Goal: Task Accomplishment & Management: Manage account settings

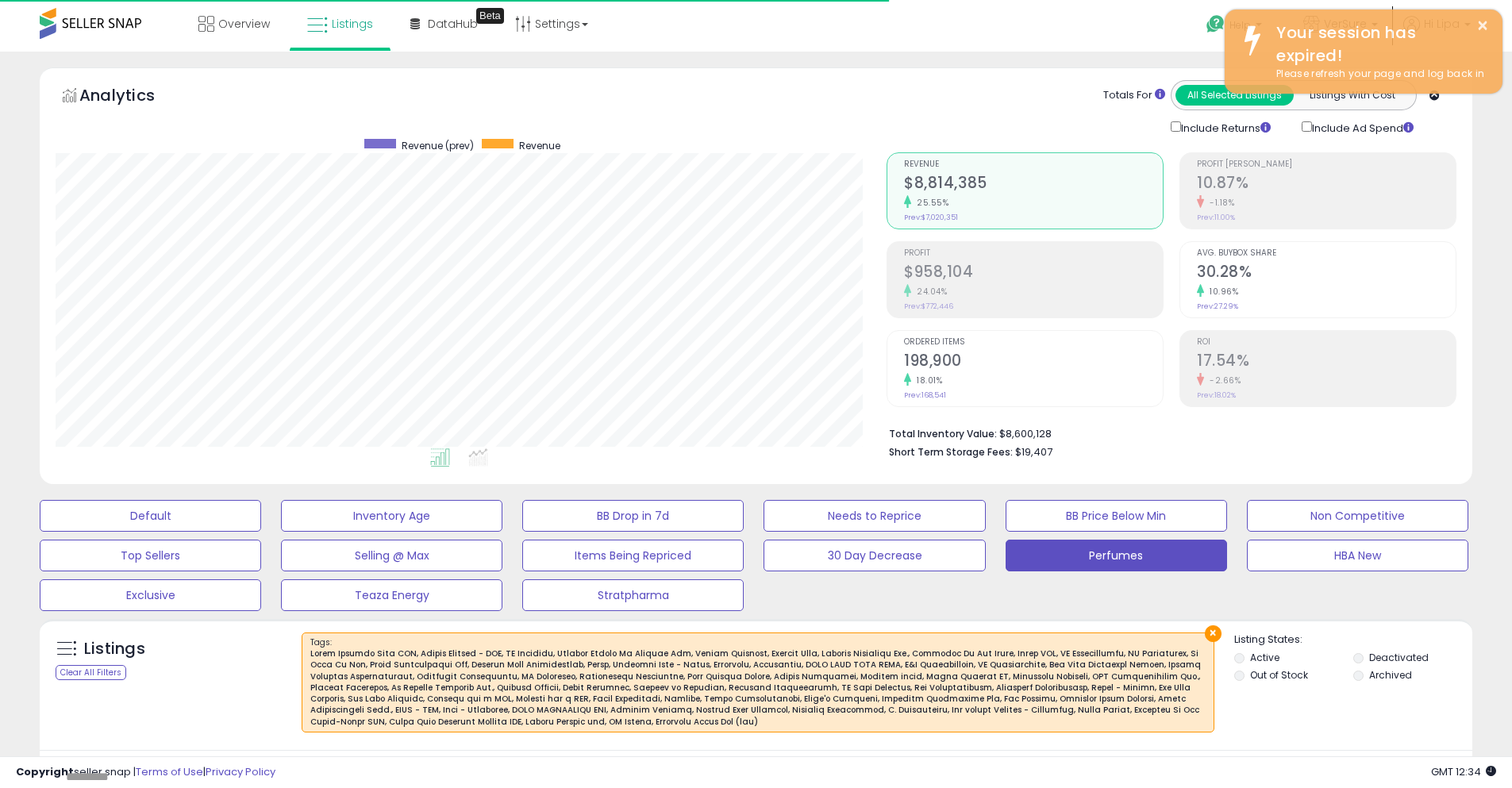
select select "**"
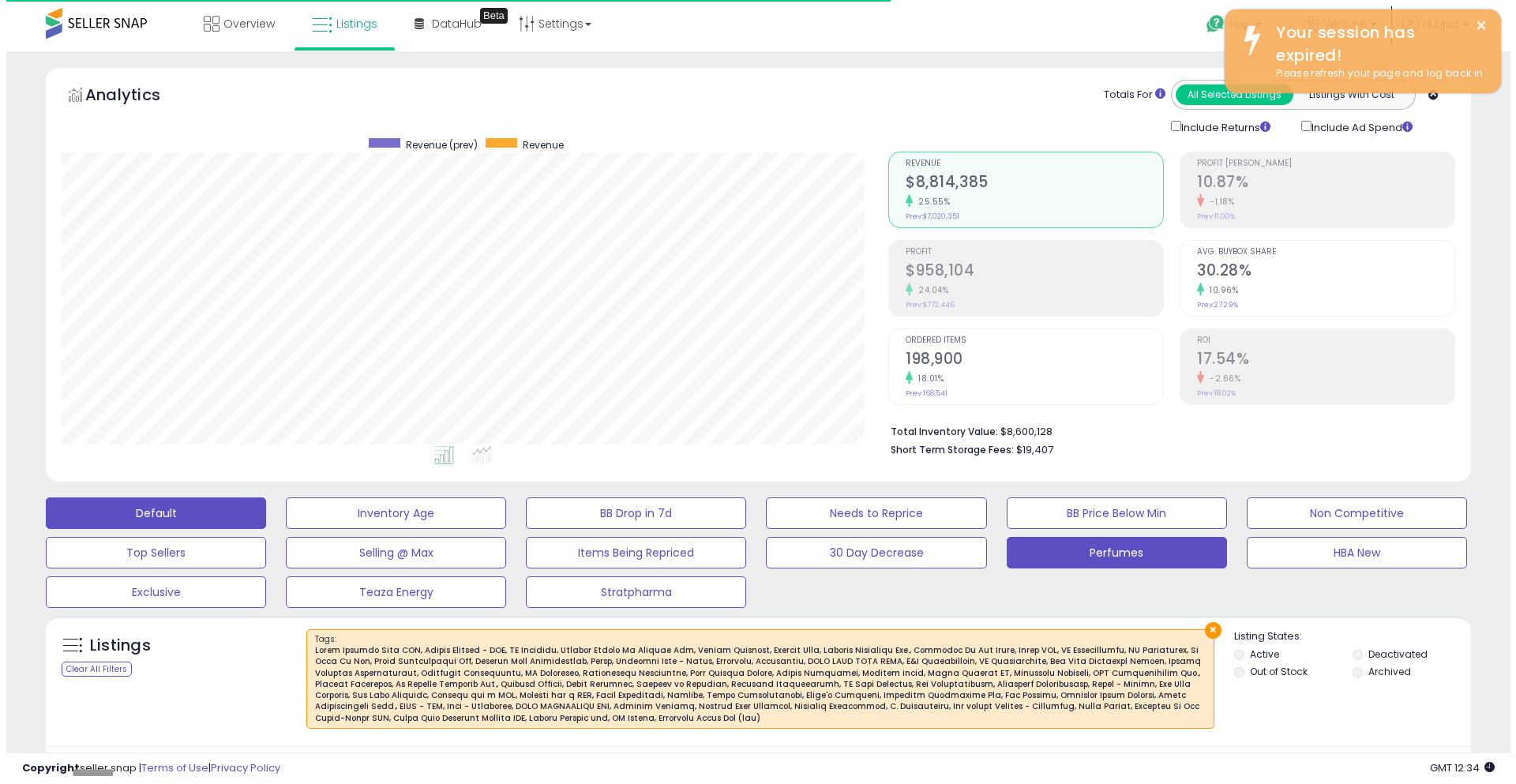
scroll to position [324, 827]
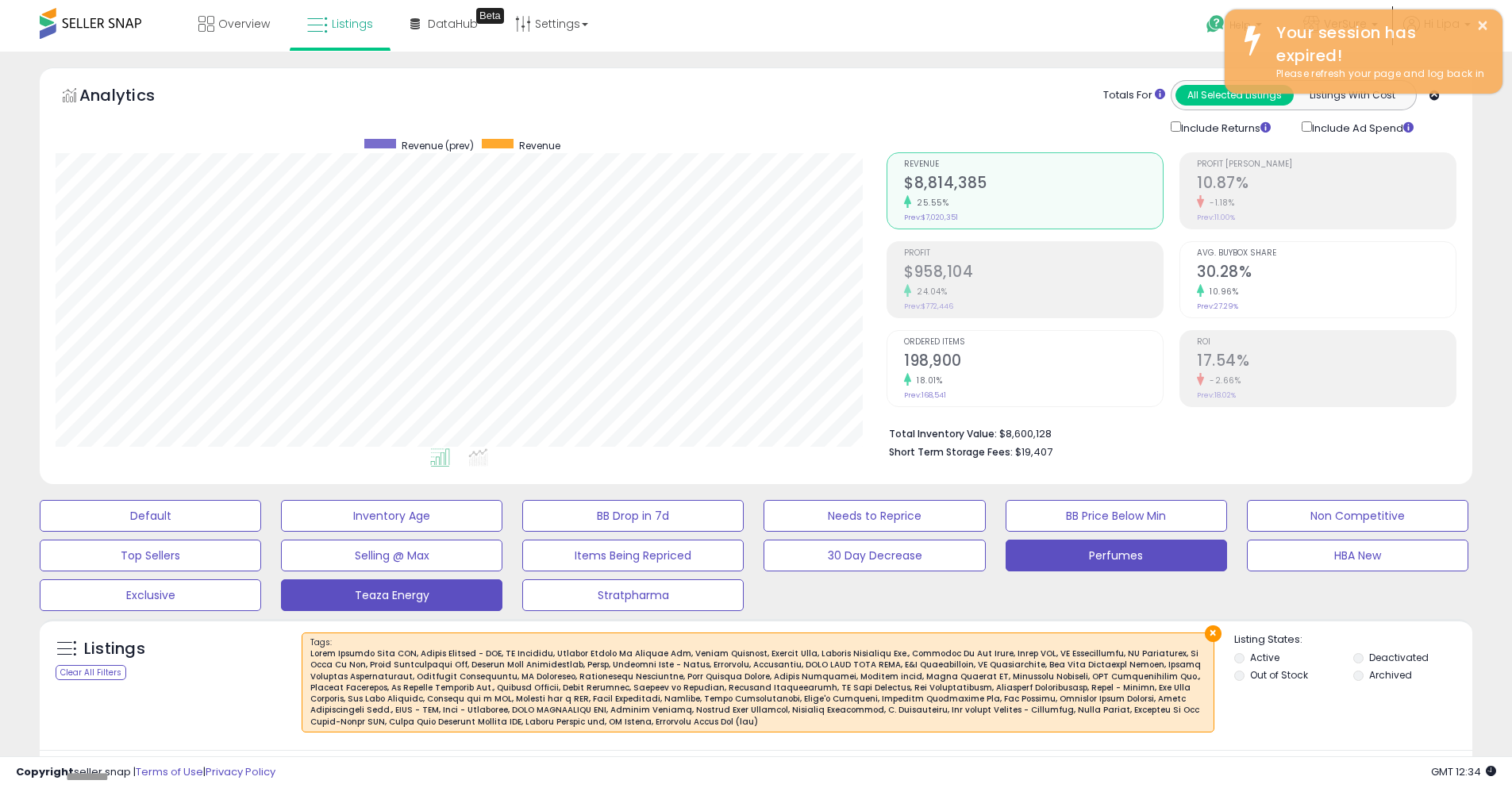
click at [379, 587] on button "Teaza Energy" at bounding box center [391, 595] width 222 height 32
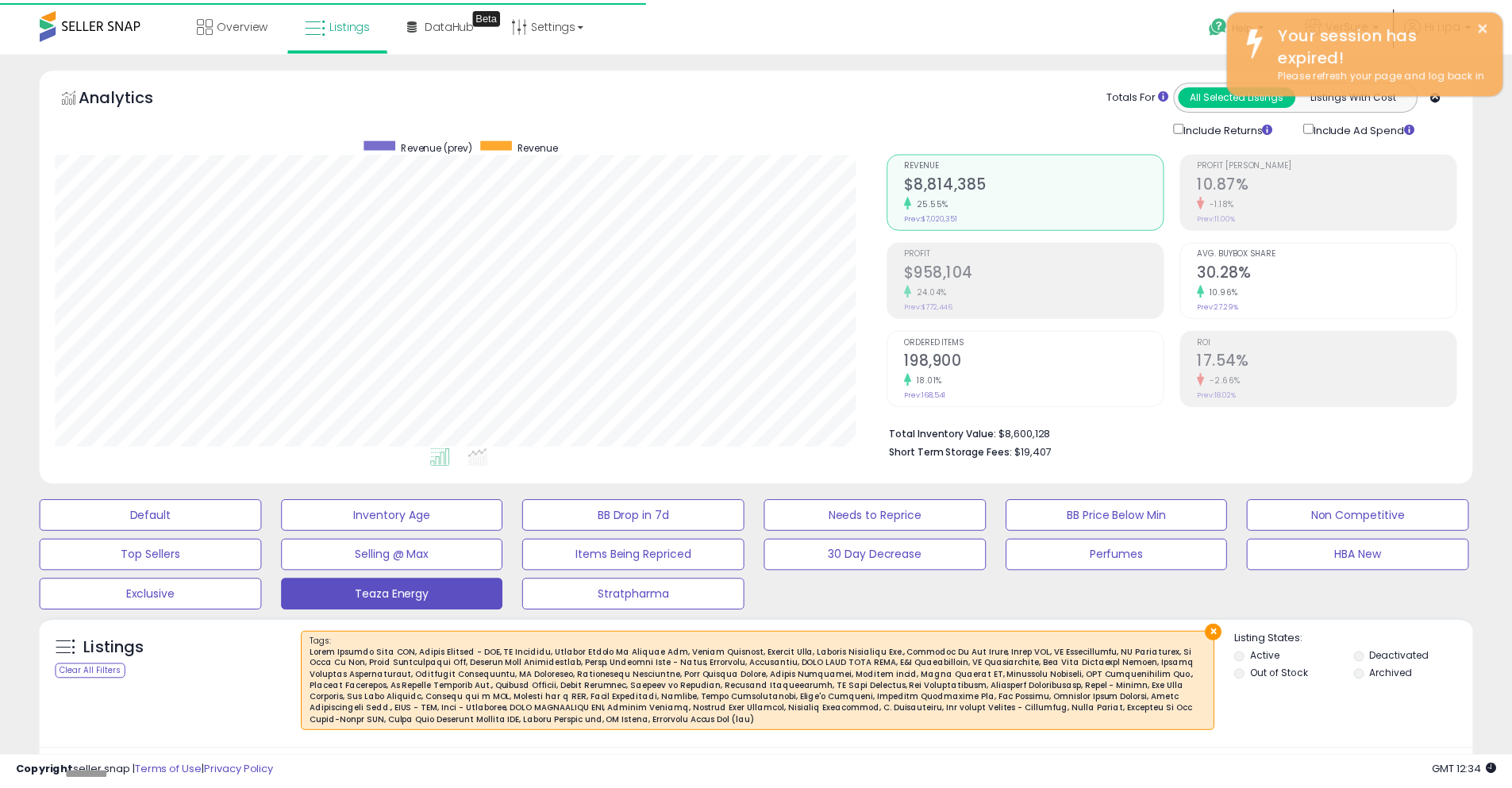
scroll to position [793172, 792772]
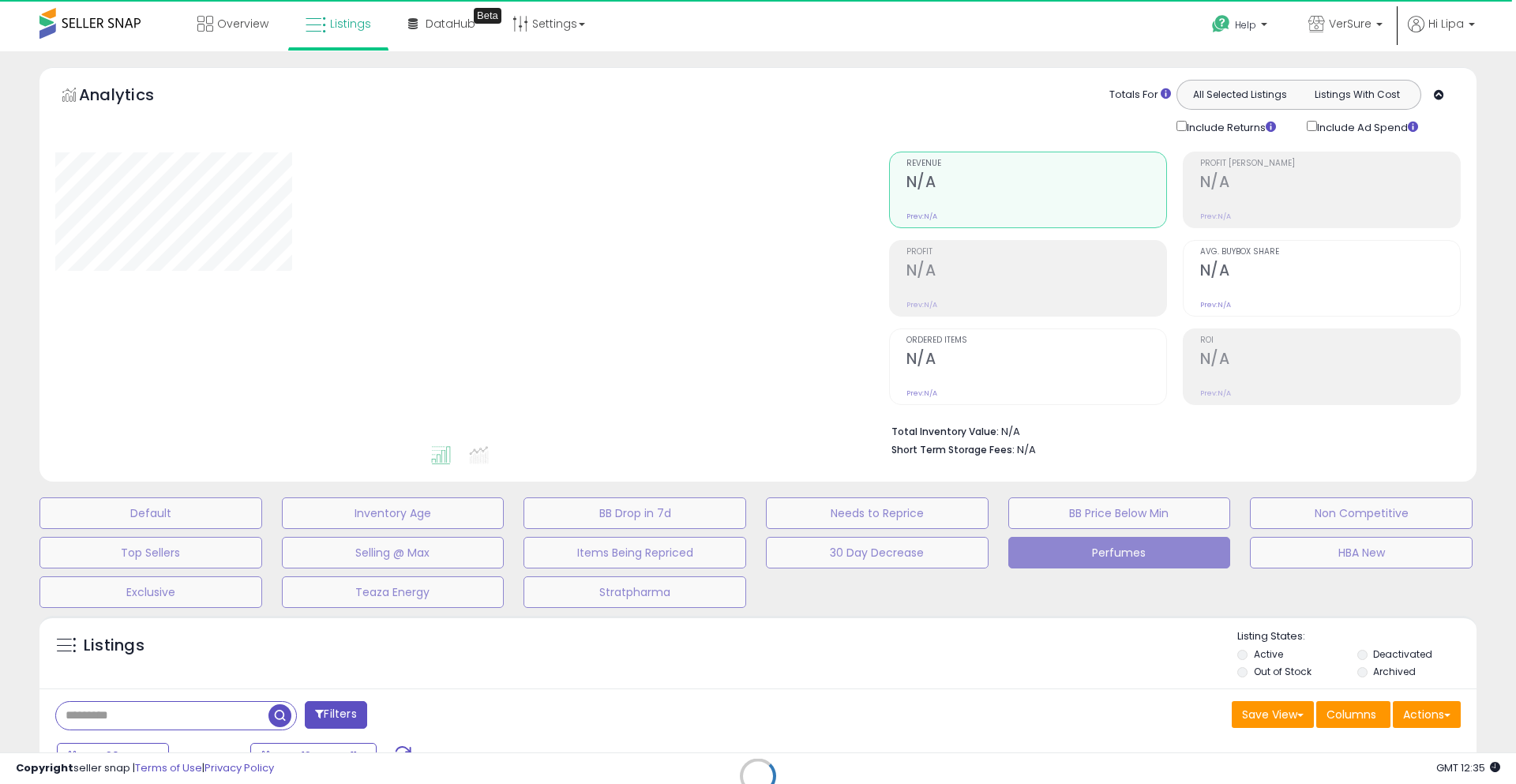
select select "**"
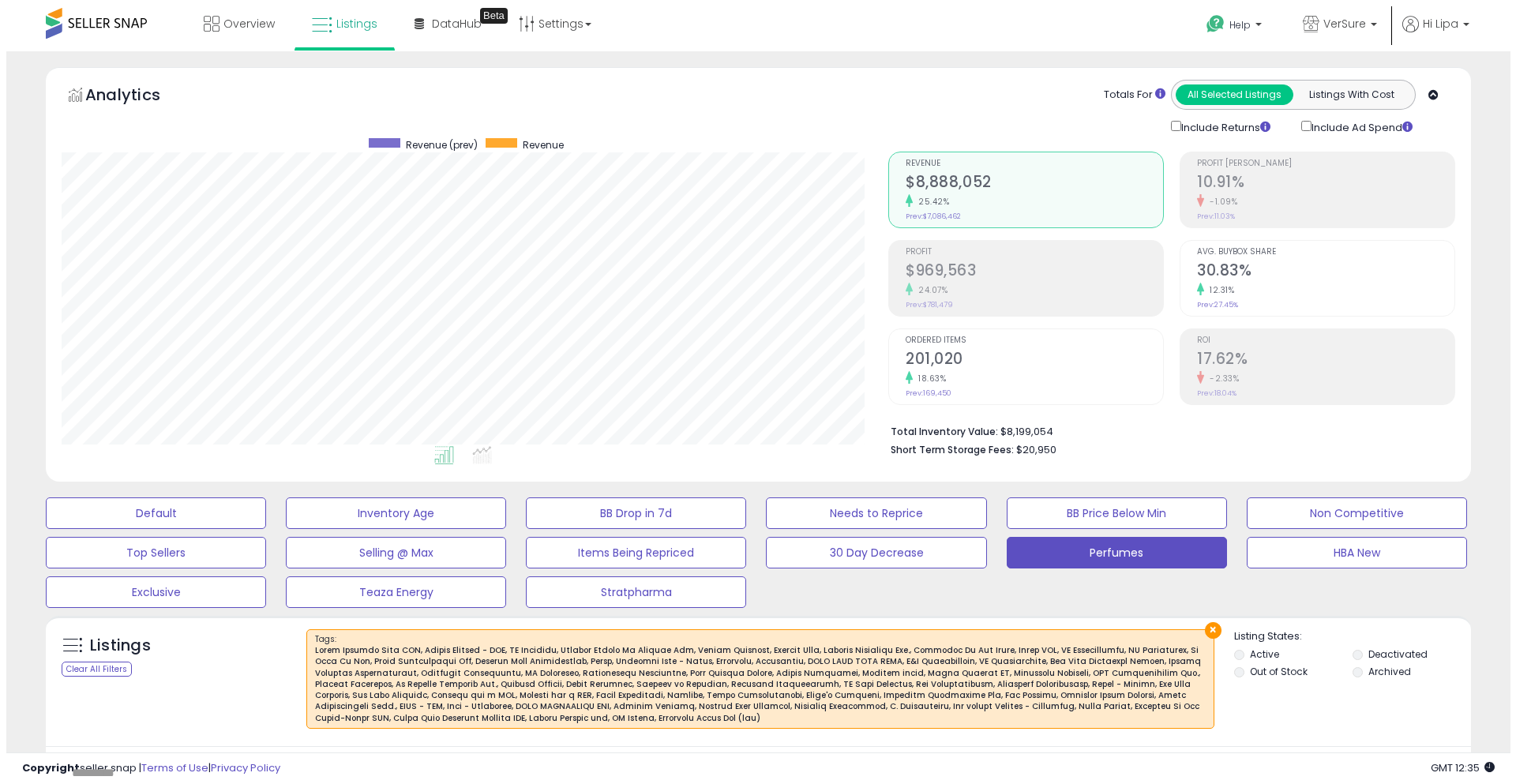
scroll to position [324, 827]
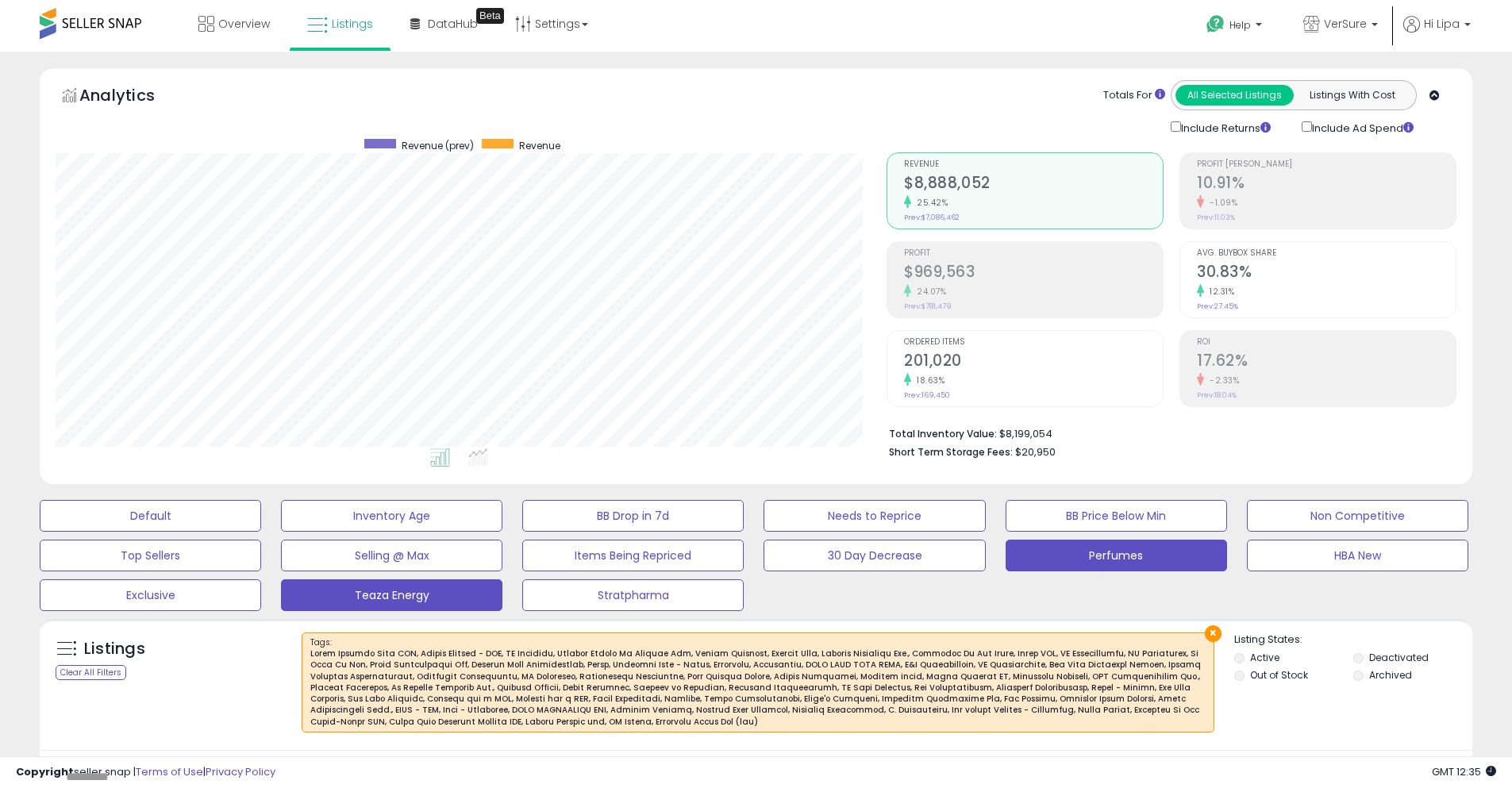
click at [416, 591] on button "Teaza Energy" at bounding box center [391, 595] width 222 height 32
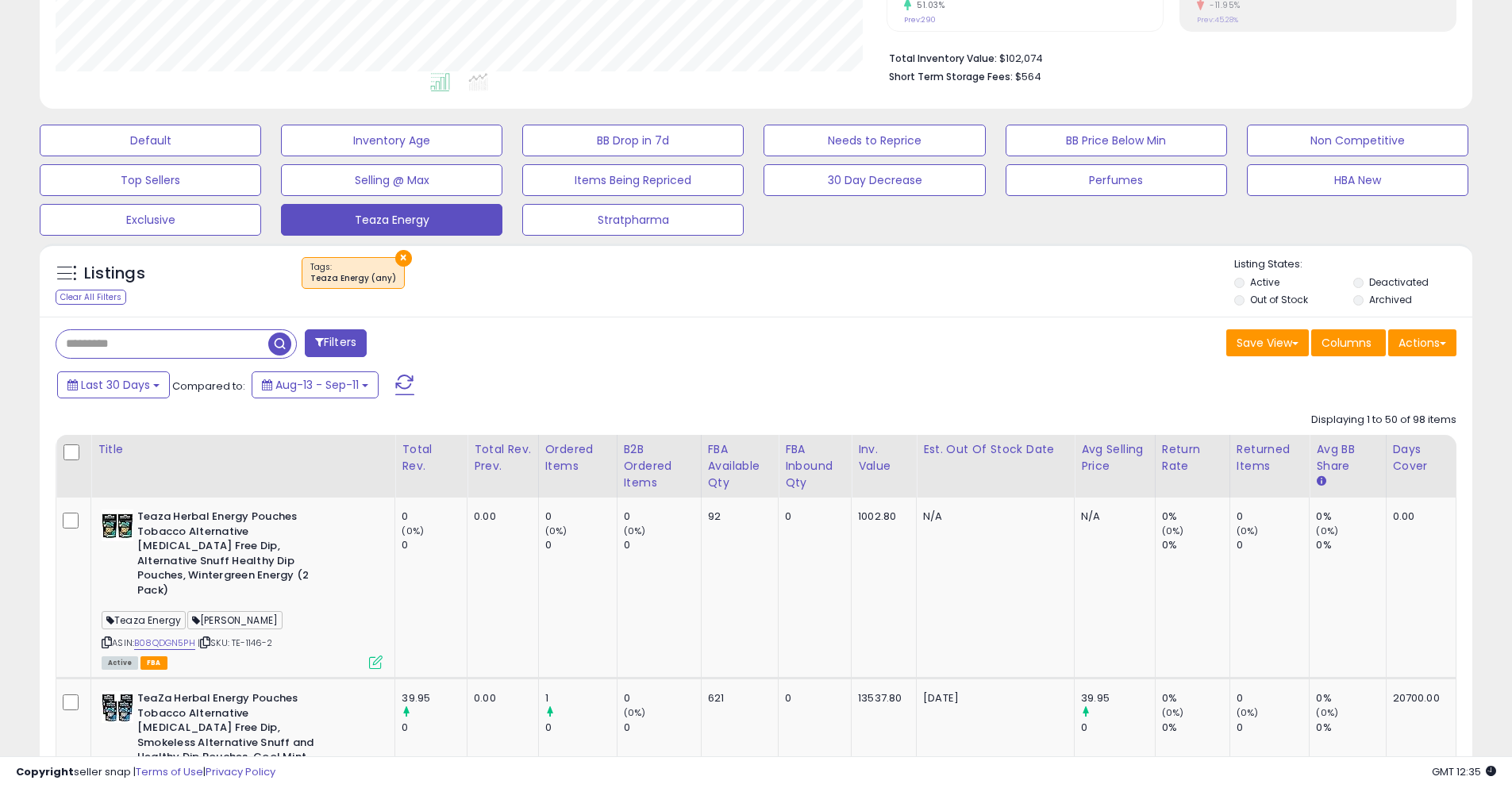
scroll to position [377, 0]
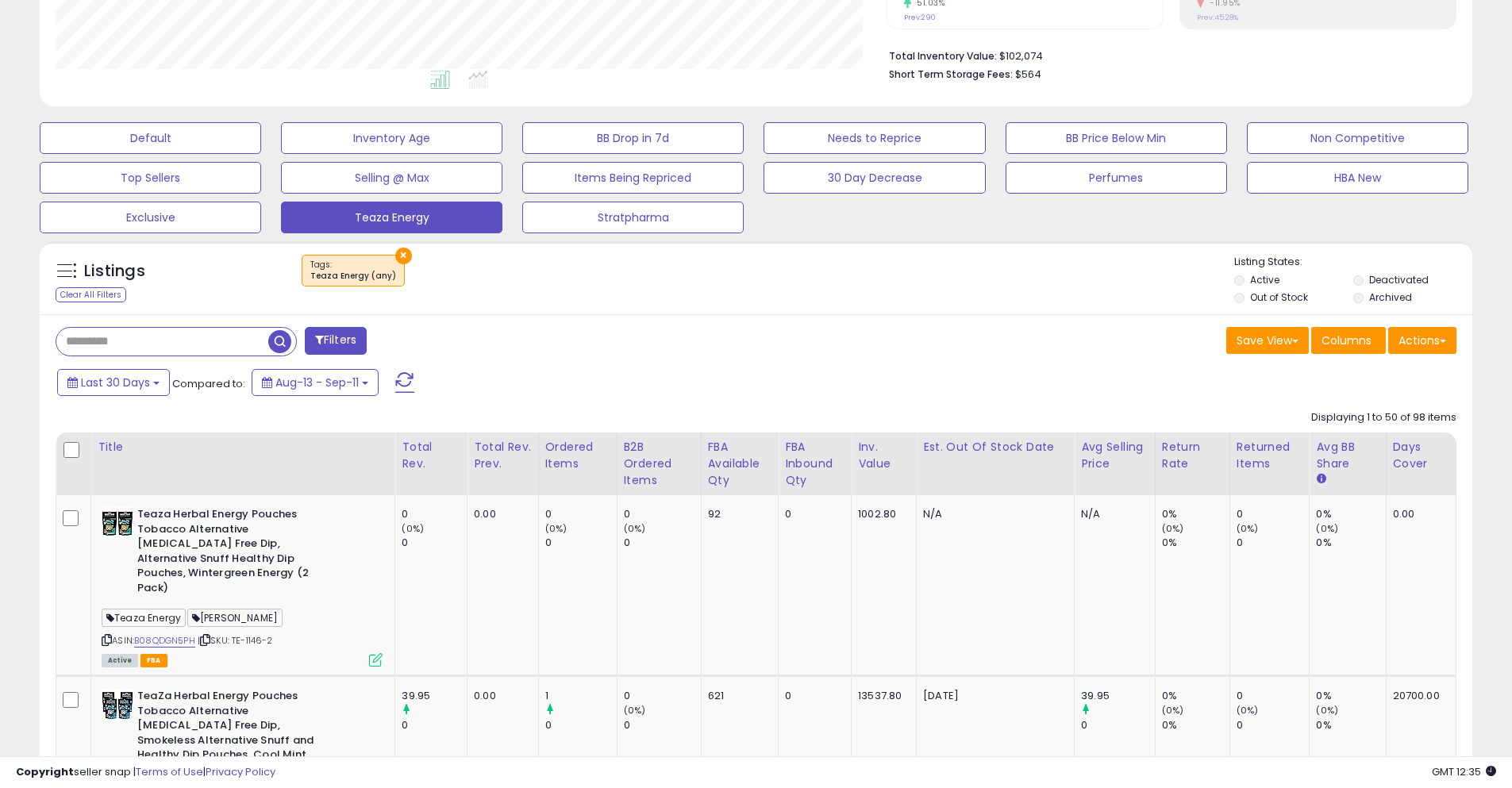
click at [548, 676] on td "1 0" at bounding box center [577, 775] width 78 height 197
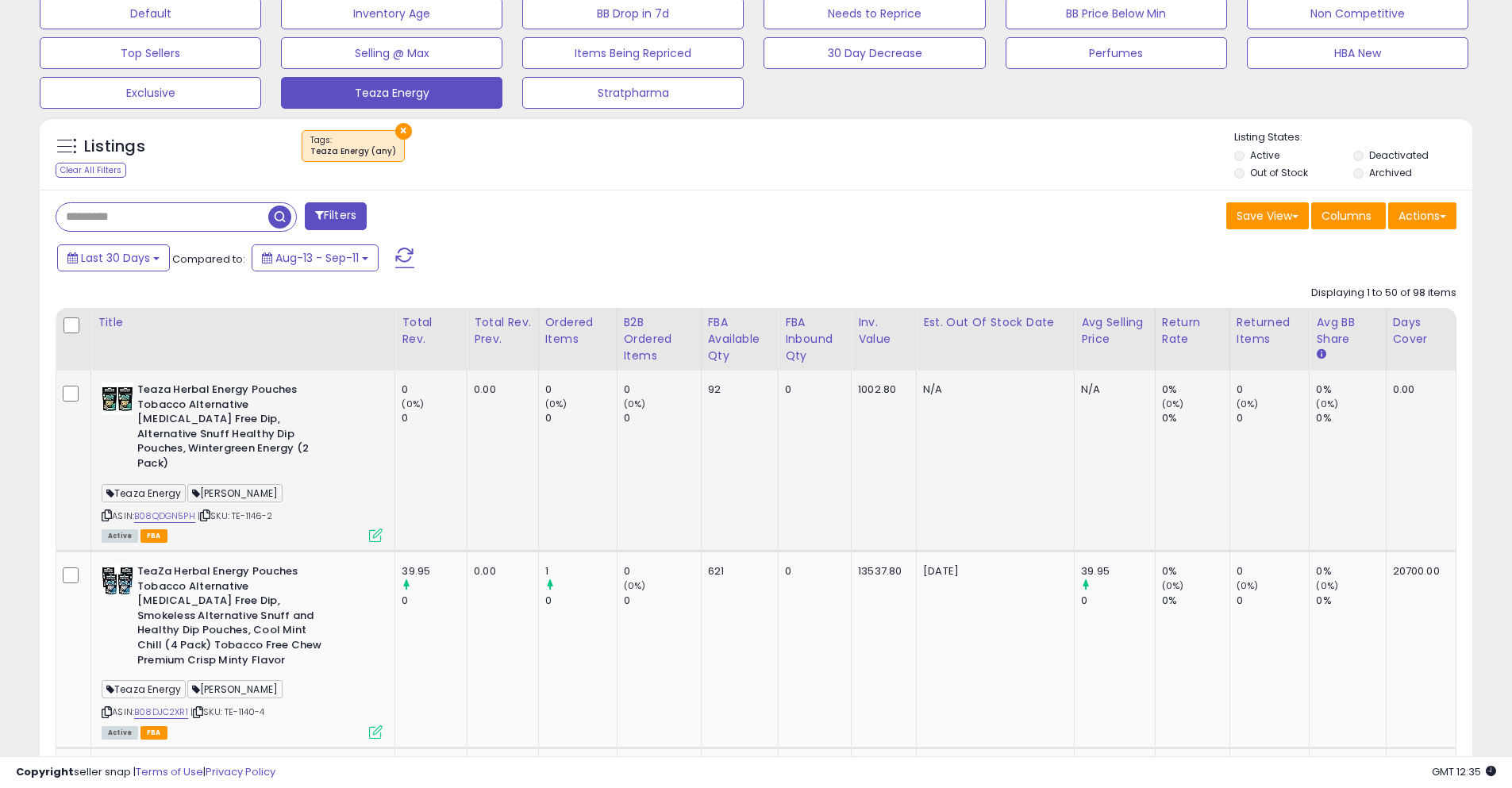
scroll to position [507, 0]
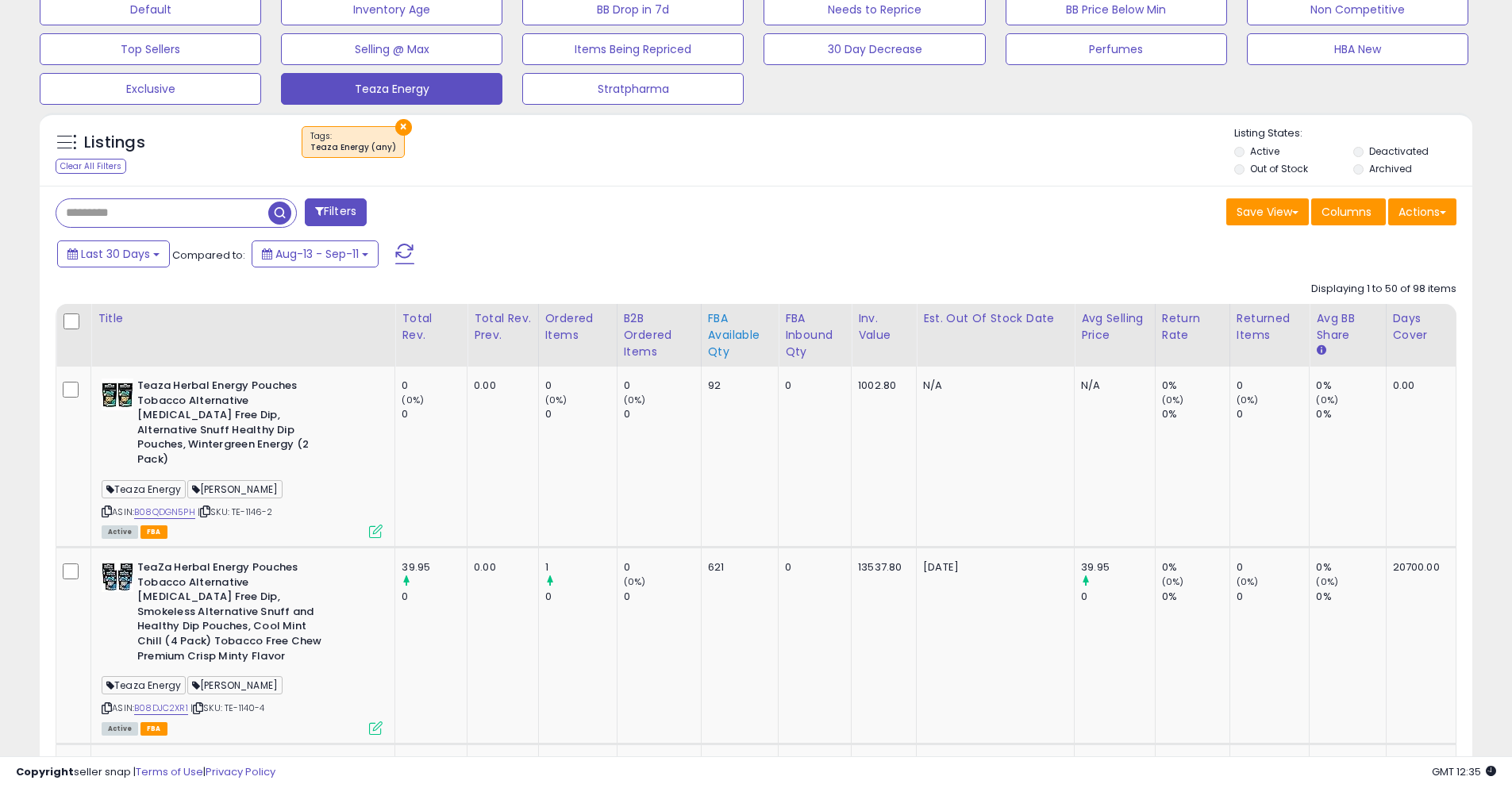
click at [712, 325] on div "FBA Available Qty" at bounding box center [740, 335] width 64 height 50
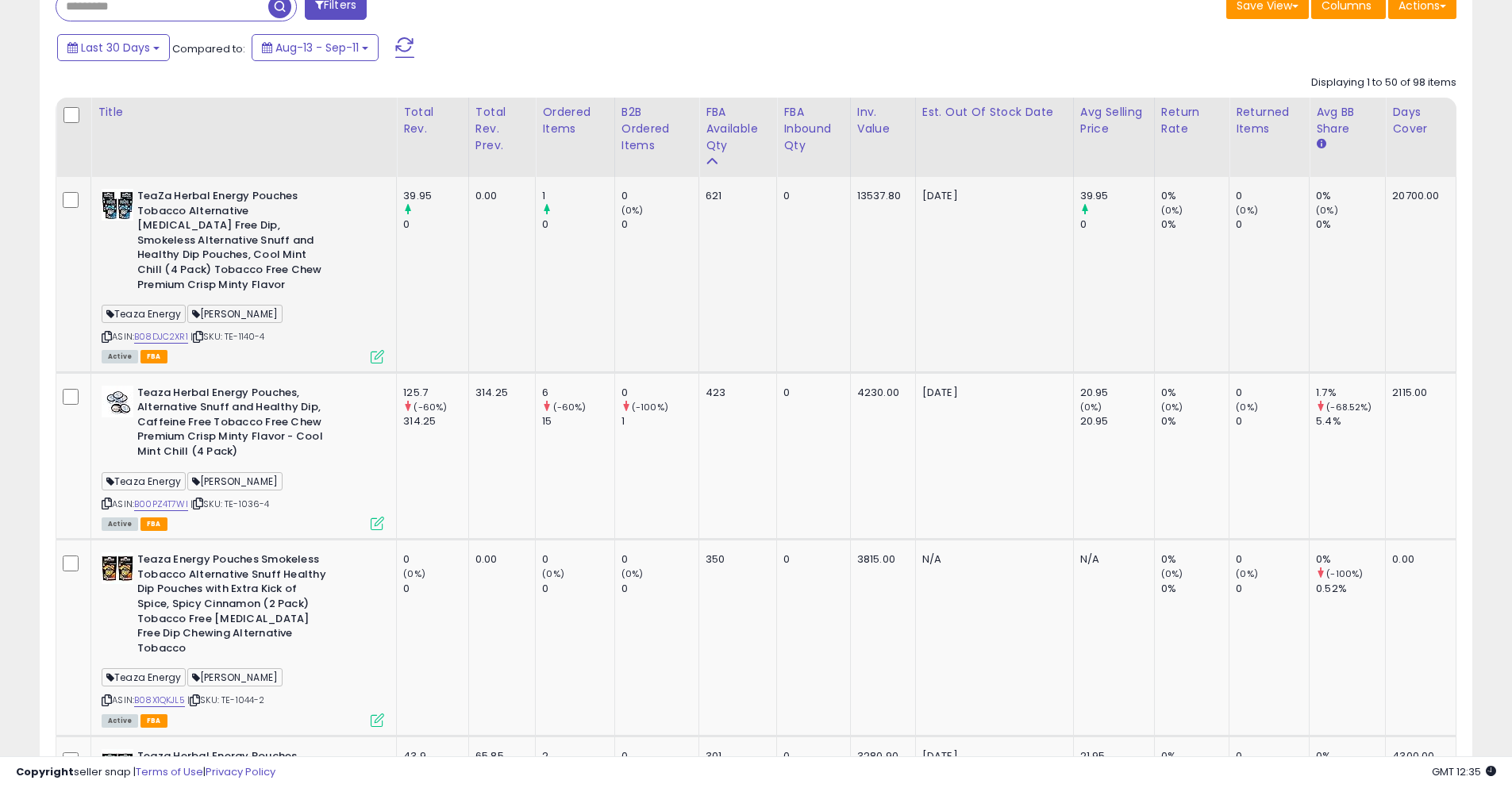
scroll to position [713, 0]
click at [203, 332] on icon at bounding box center [198, 336] width 11 height 9
click at [203, 499] on icon at bounding box center [198, 503] width 11 height 9
click at [194, 693] on span "| SKU: TE-1044-2" at bounding box center [226, 699] width 77 height 12
click at [198, 695] on icon at bounding box center [195, 699] width 11 height 9
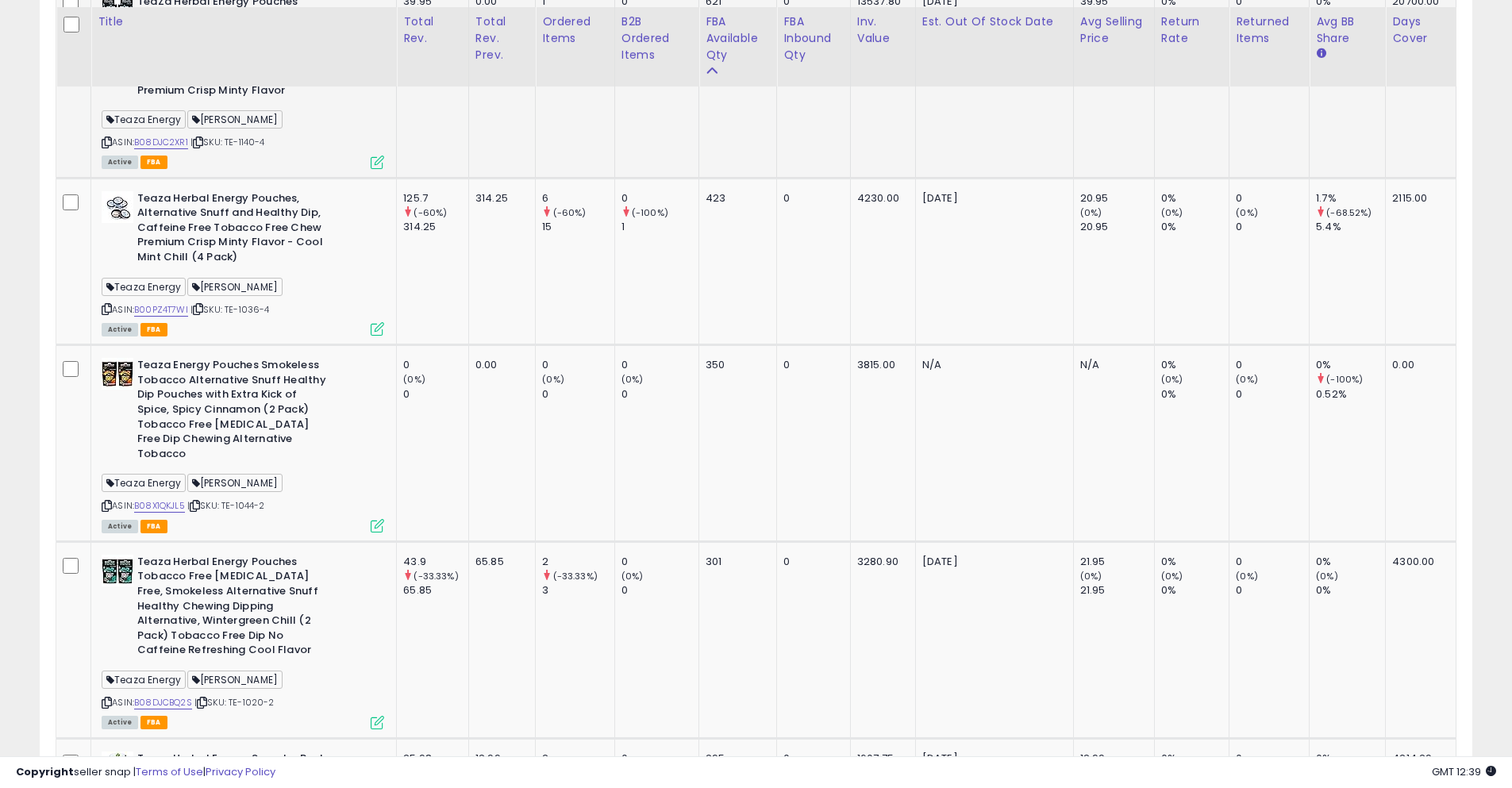
scroll to position [914, 0]
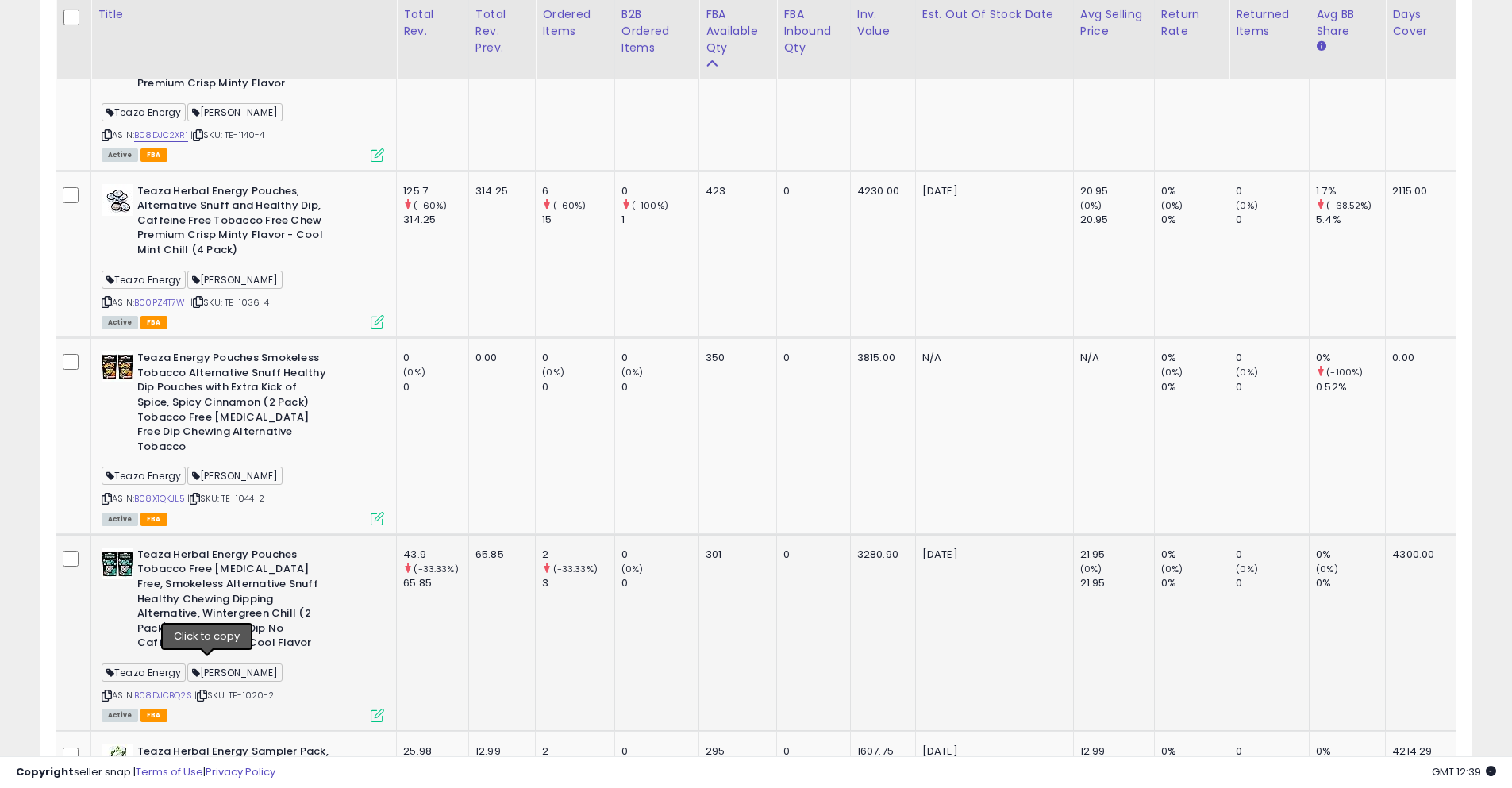
click at [207, 691] on icon at bounding box center [202, 696] width 11 height 9
click at [205, 691] on icon at bounding box center [202, 696] width 11 height 9
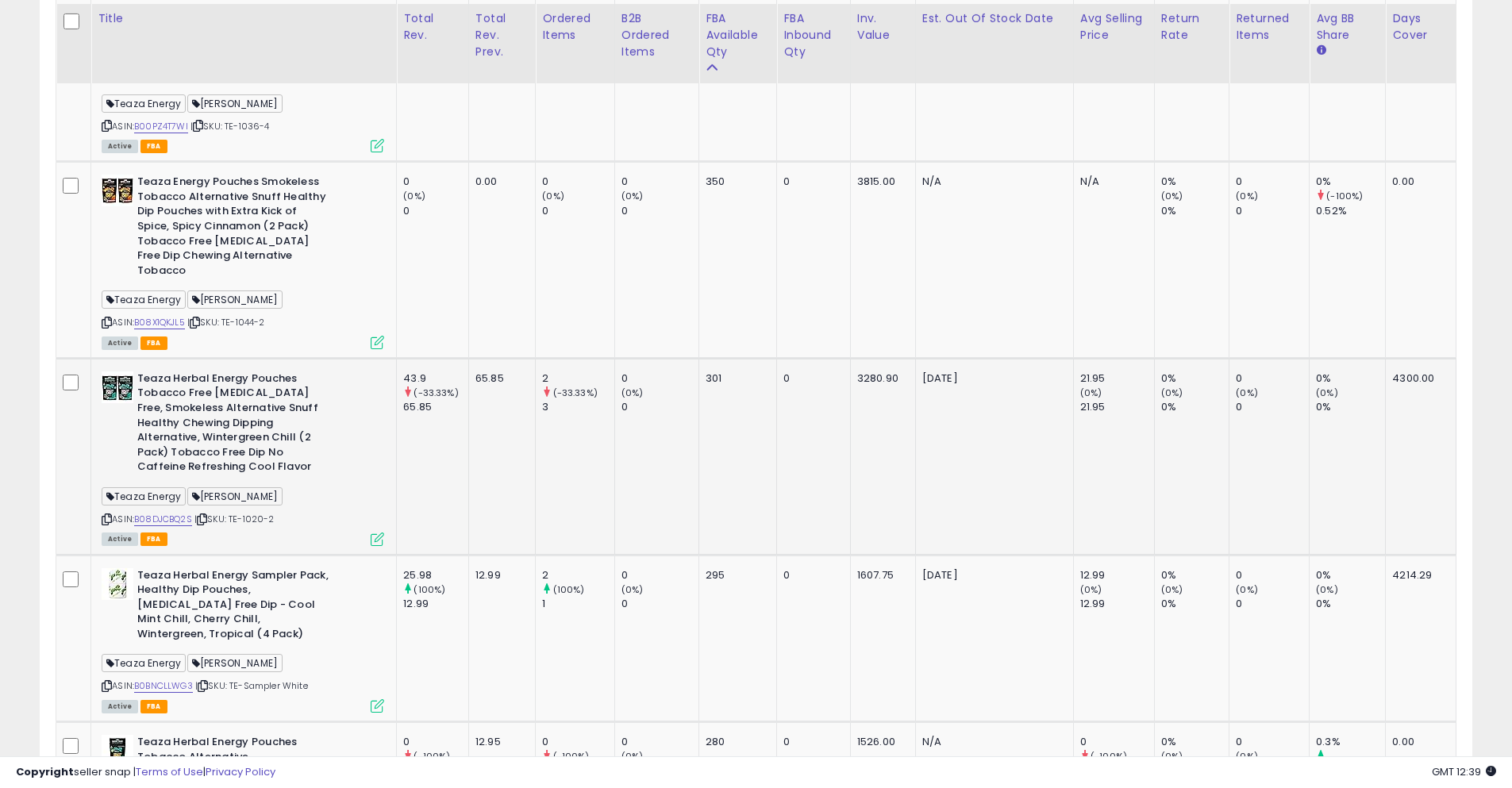
scroll to position [1097, 0]
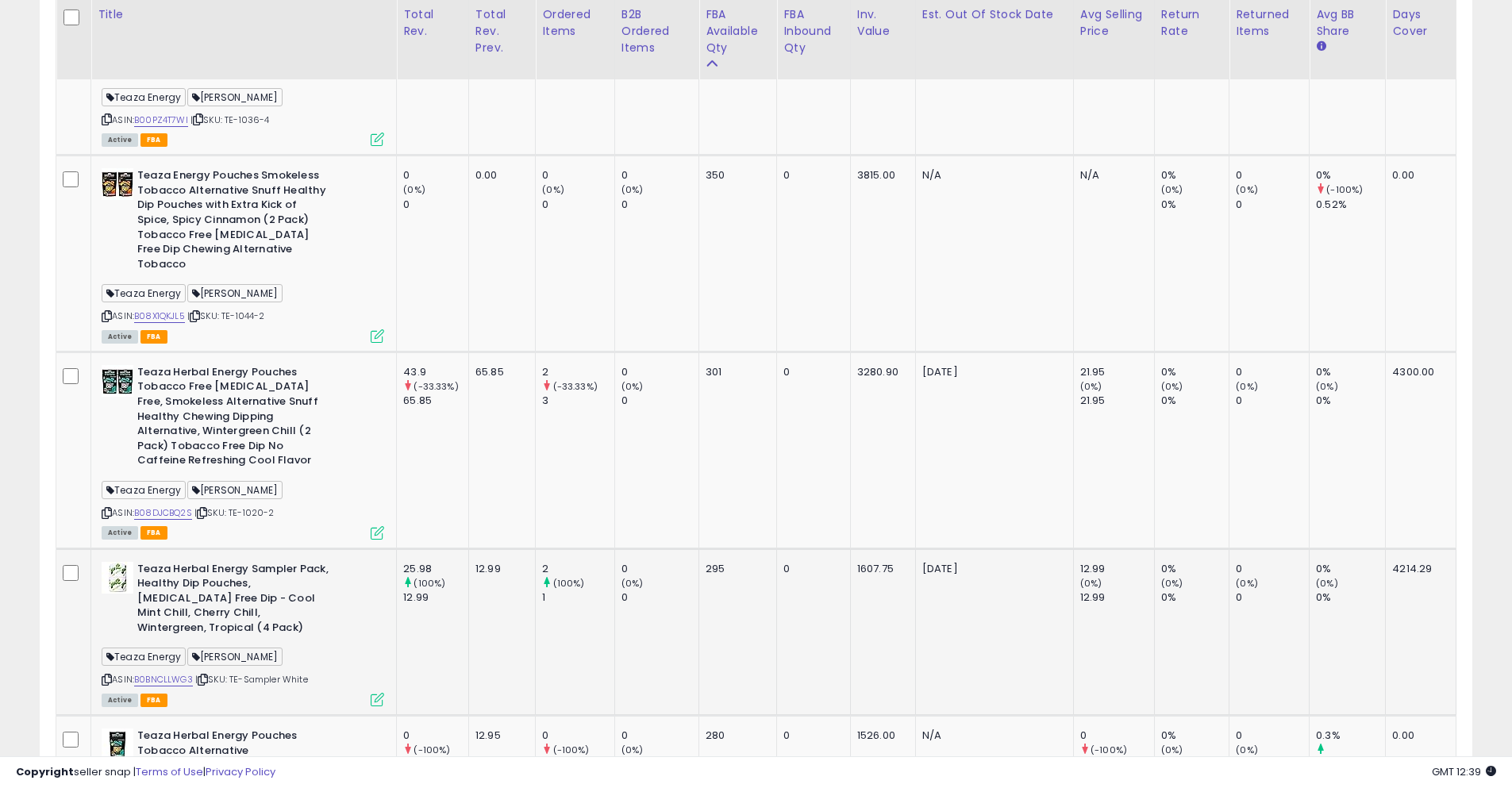
click at [208, 642] on div "ASIN: B0BNCLLWG3 | SKU: TE-Sampler White Active FBA" at bounding box center [242, 633] width 282 height 142
click at [208, 675] on icon at bounding box center [203, 680] width 11 height 9
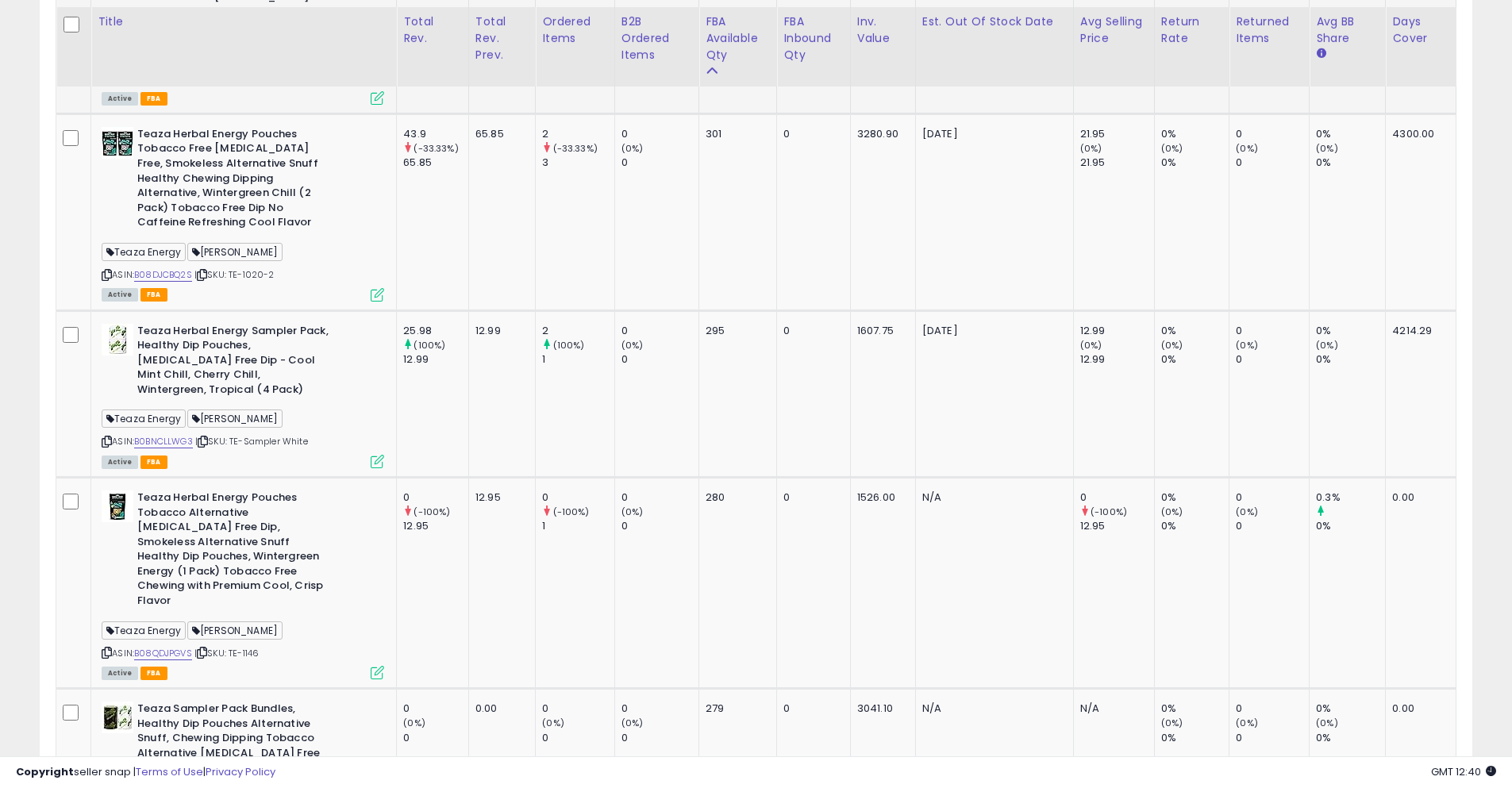
scroll to position [1386, 0]
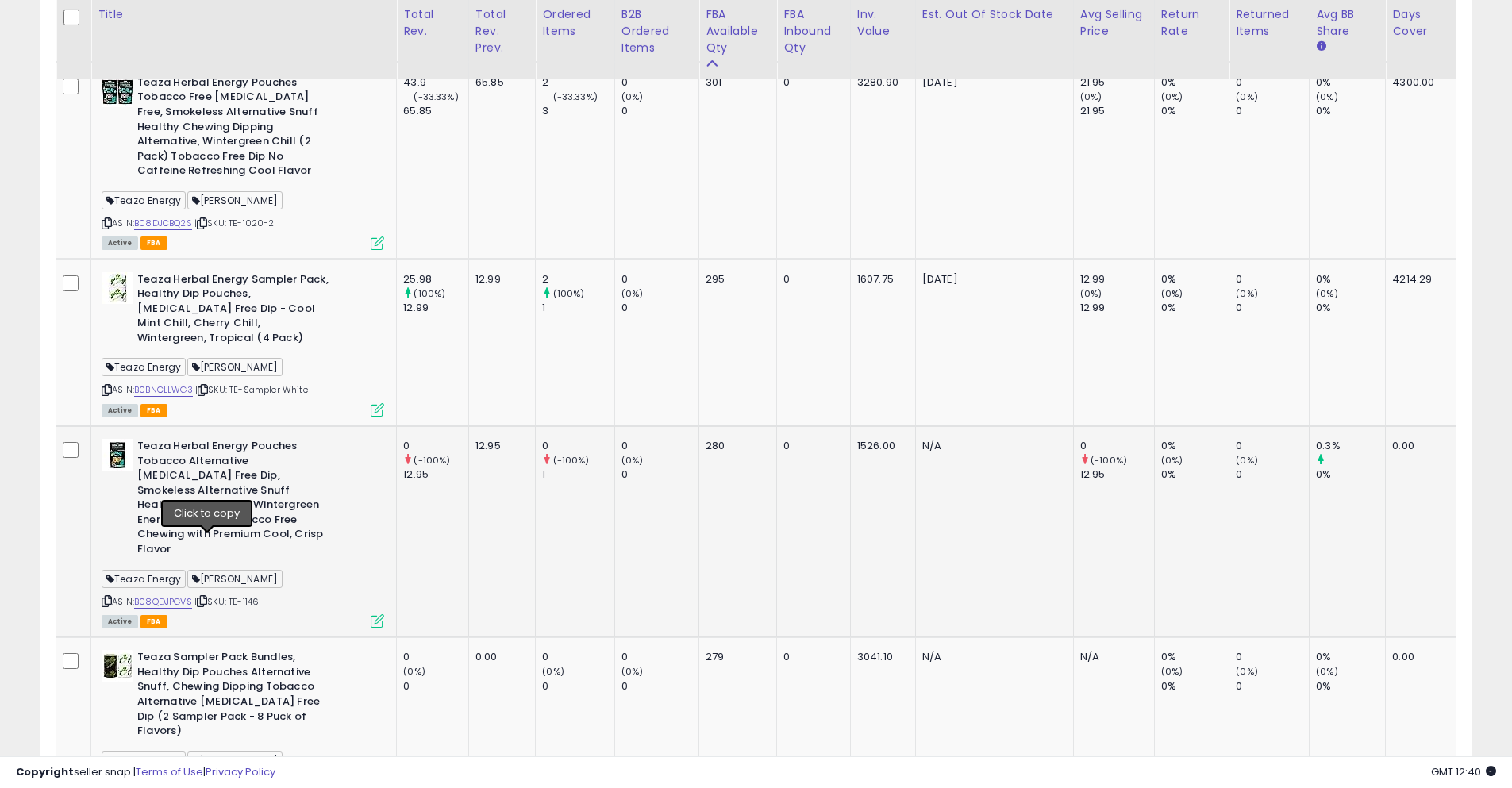
click at [207, 596] on icon at bounding box center [202, 601] width 11 height 9
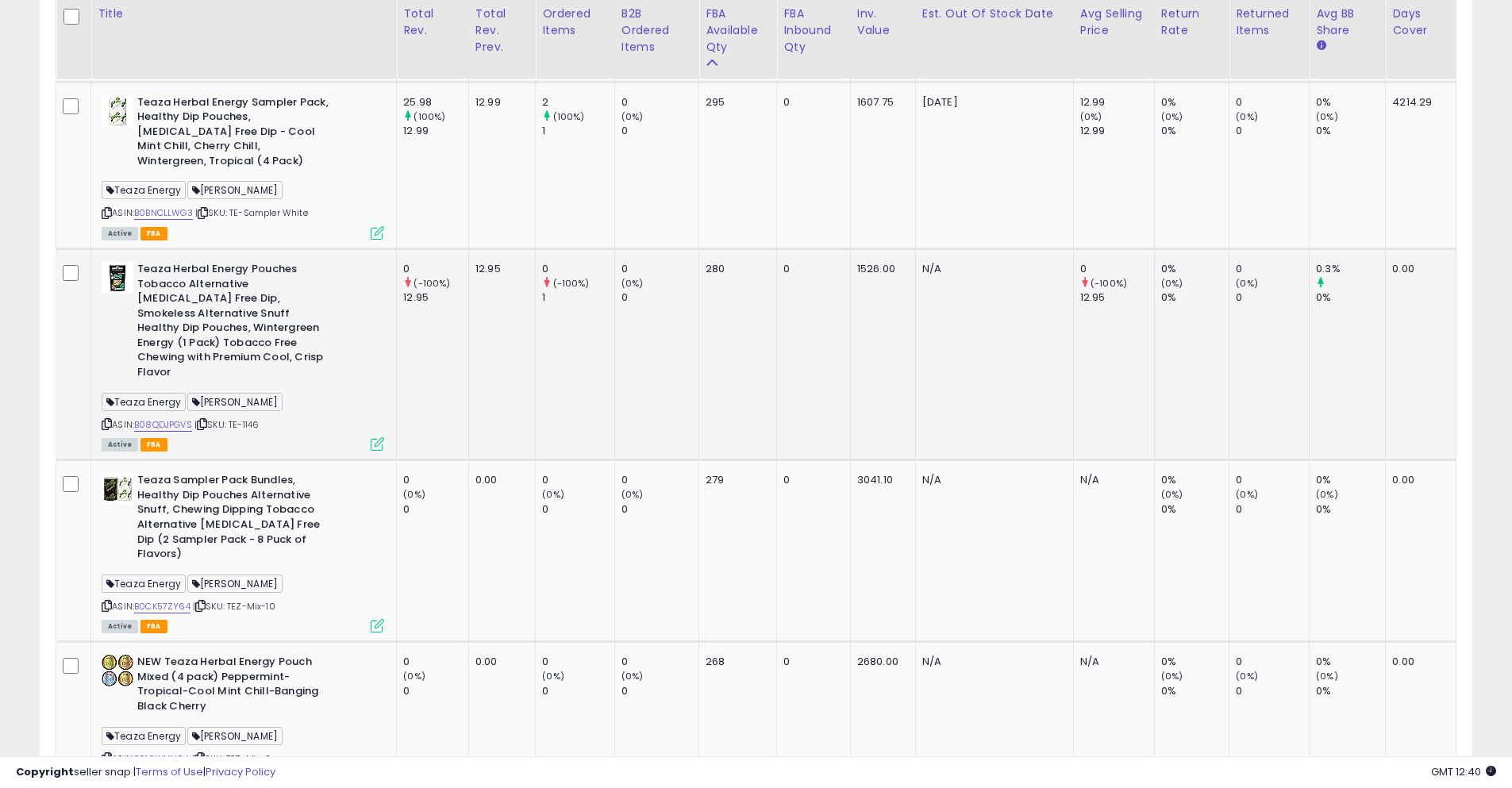
scroll to position [1564, 0]
click at [205, 601] on icon at bounding box center [201, 605] width 11 height 9
